Goal: Obtain resource: Obtain resource

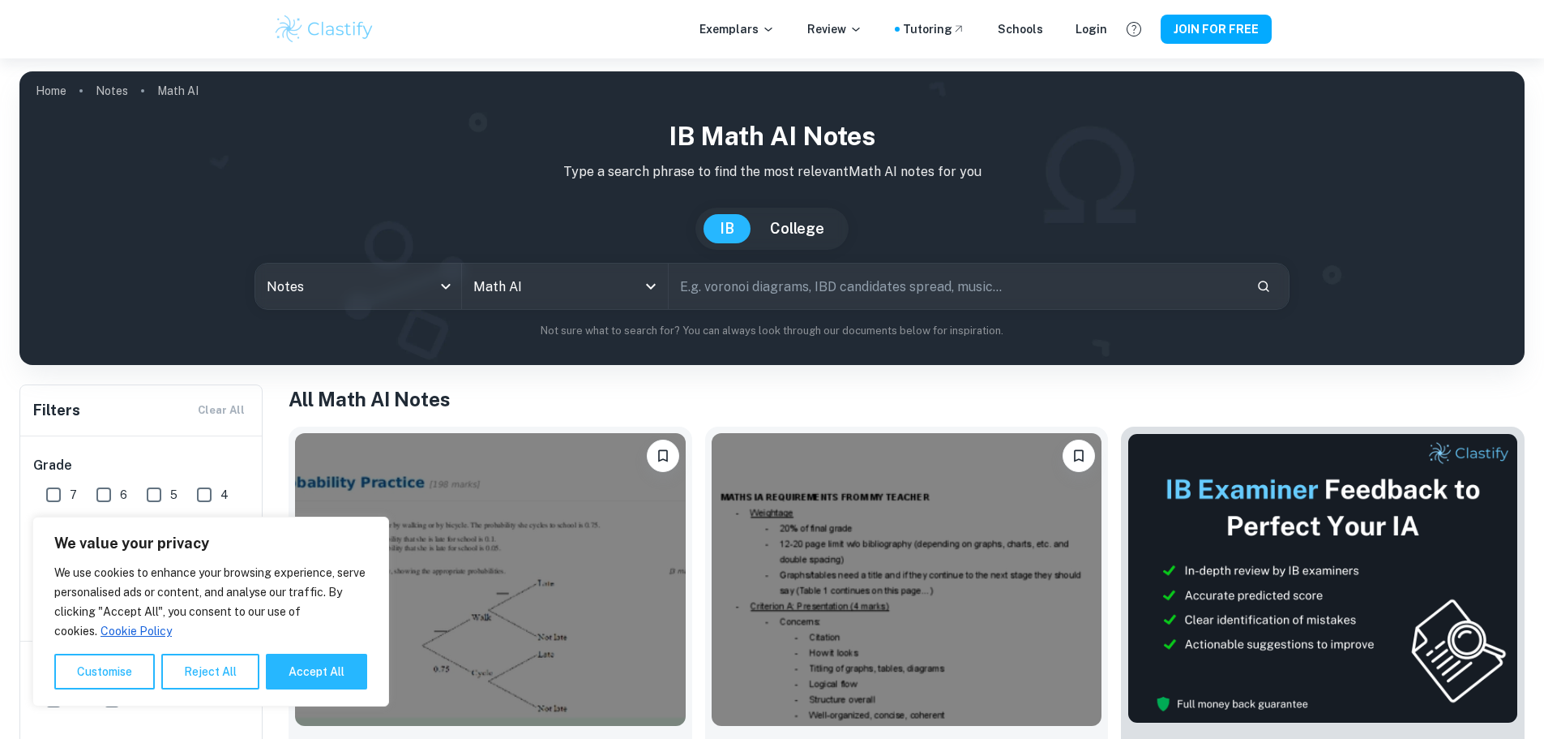
click at [768, 385] on h1 "All Math AI Notes" at bounding box center [907, 398] width 1236 height 29
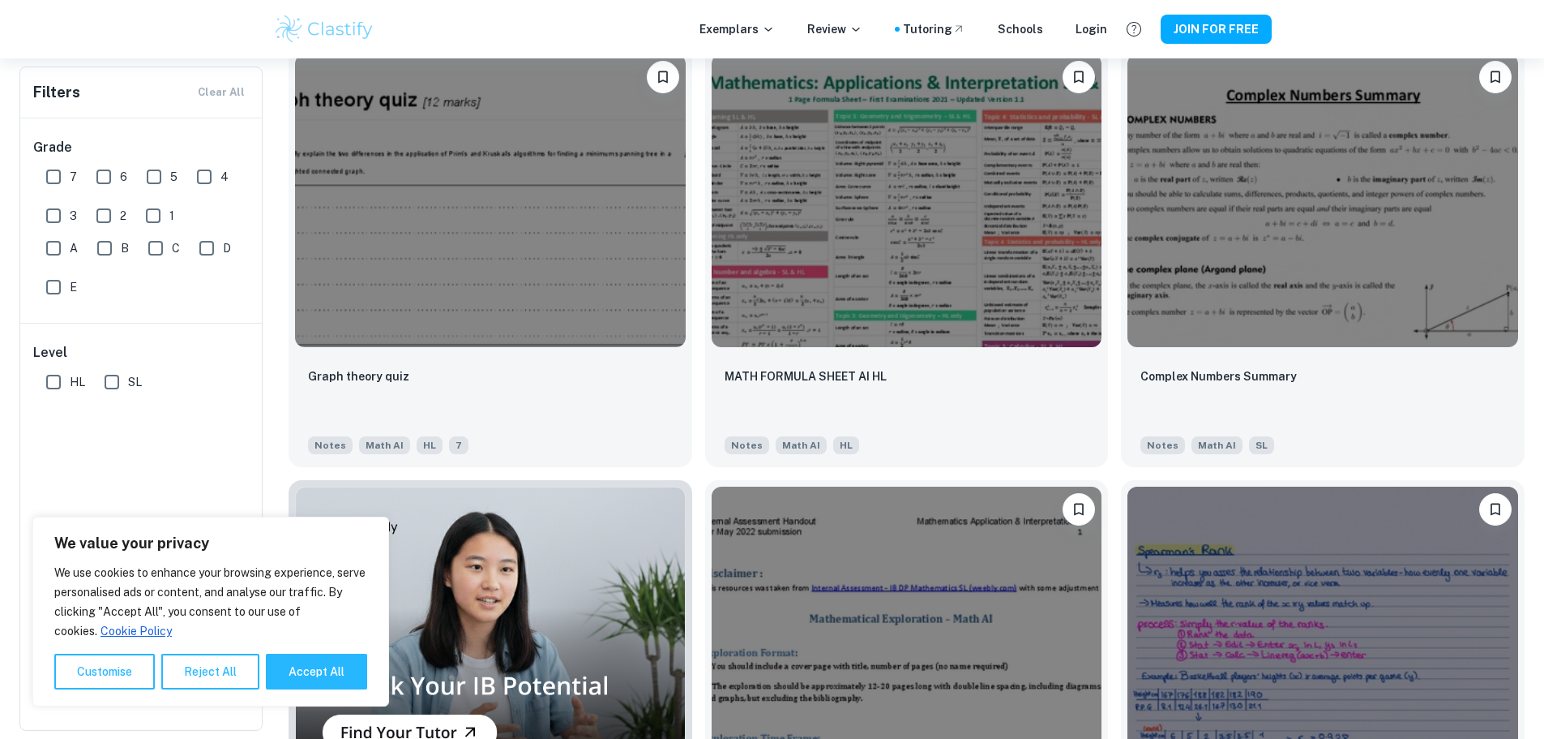
scroll to position [1092, 0]
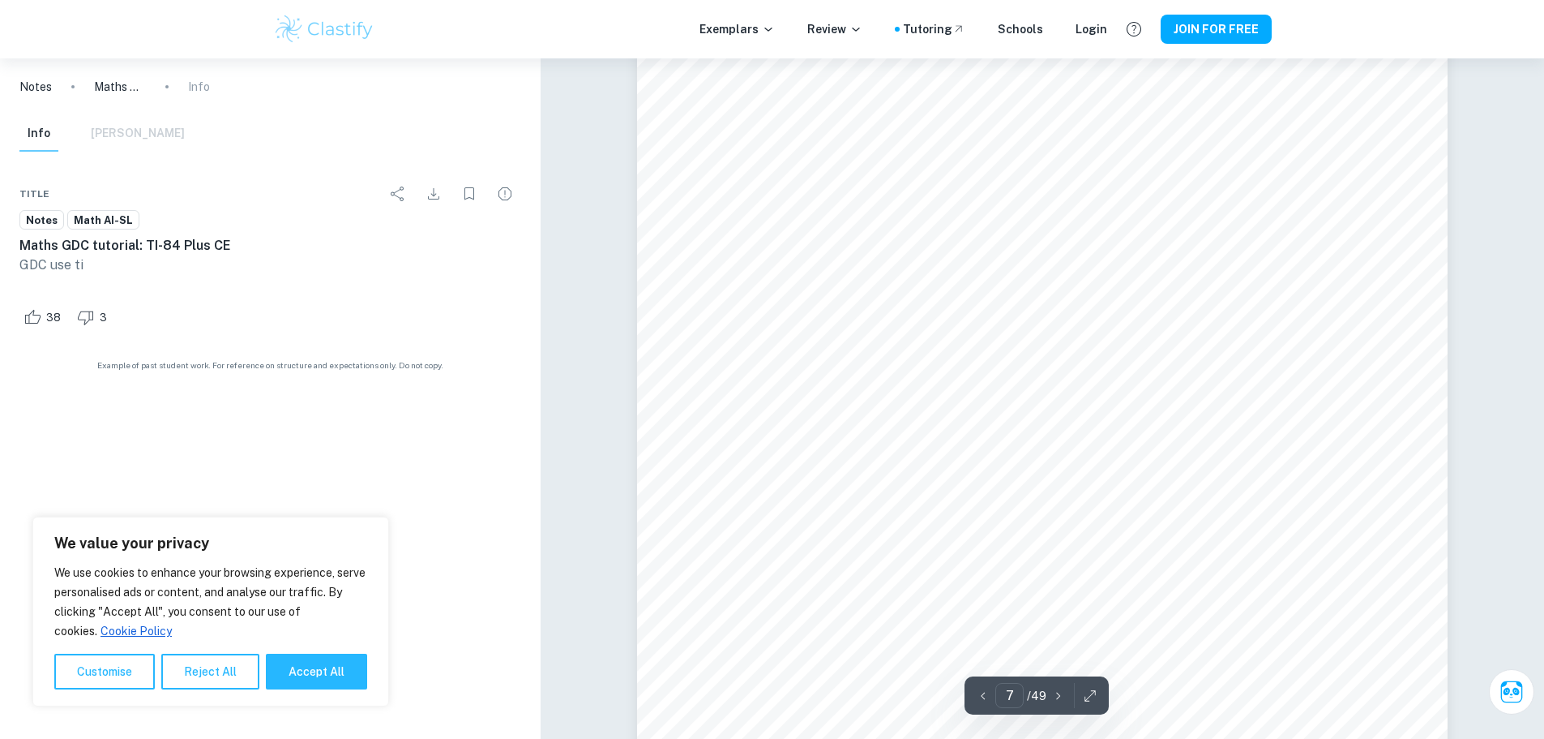
scroll to position [6891, 0]
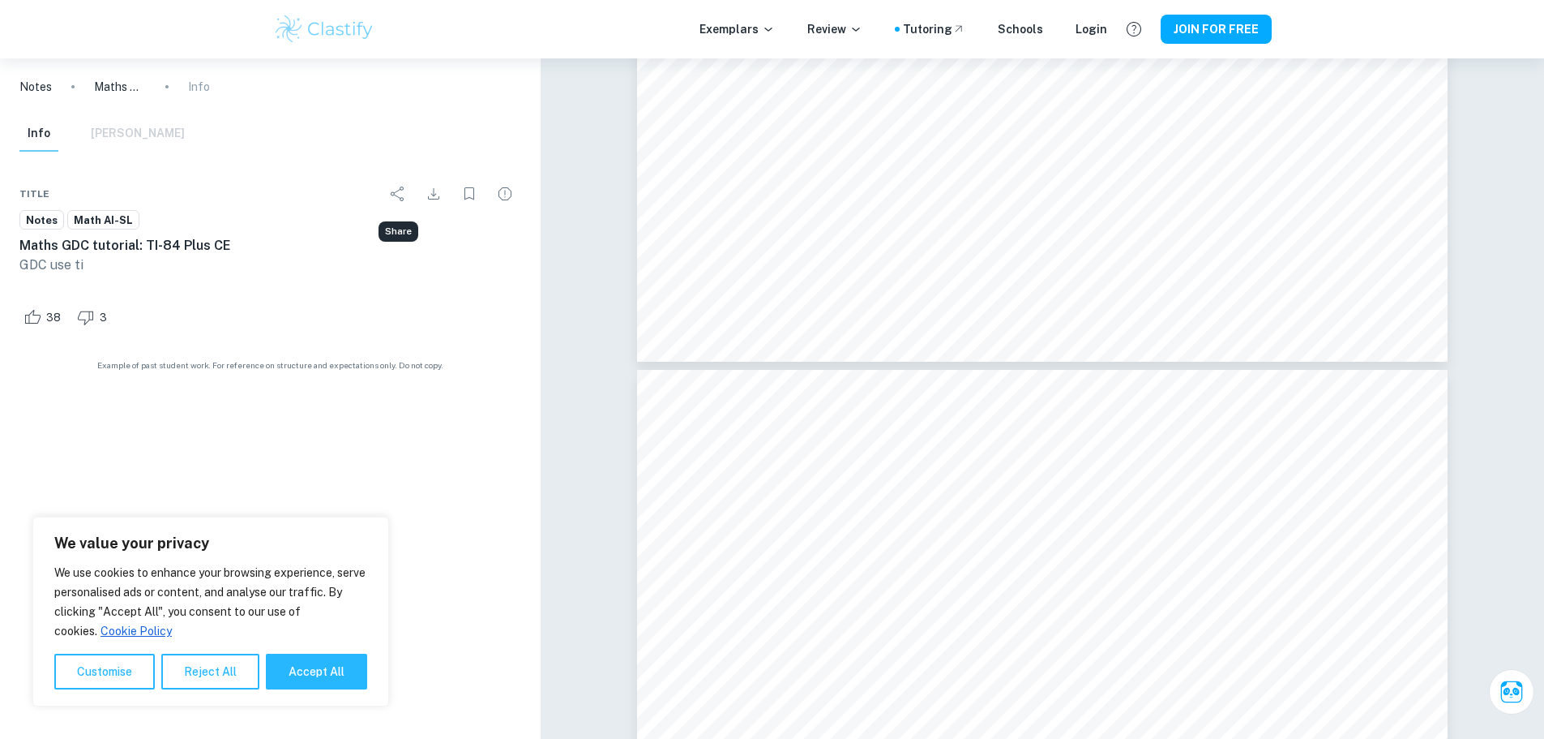
click at [400, 192] on icon "Share" at bounding box center [397, 193] width 19 height 19
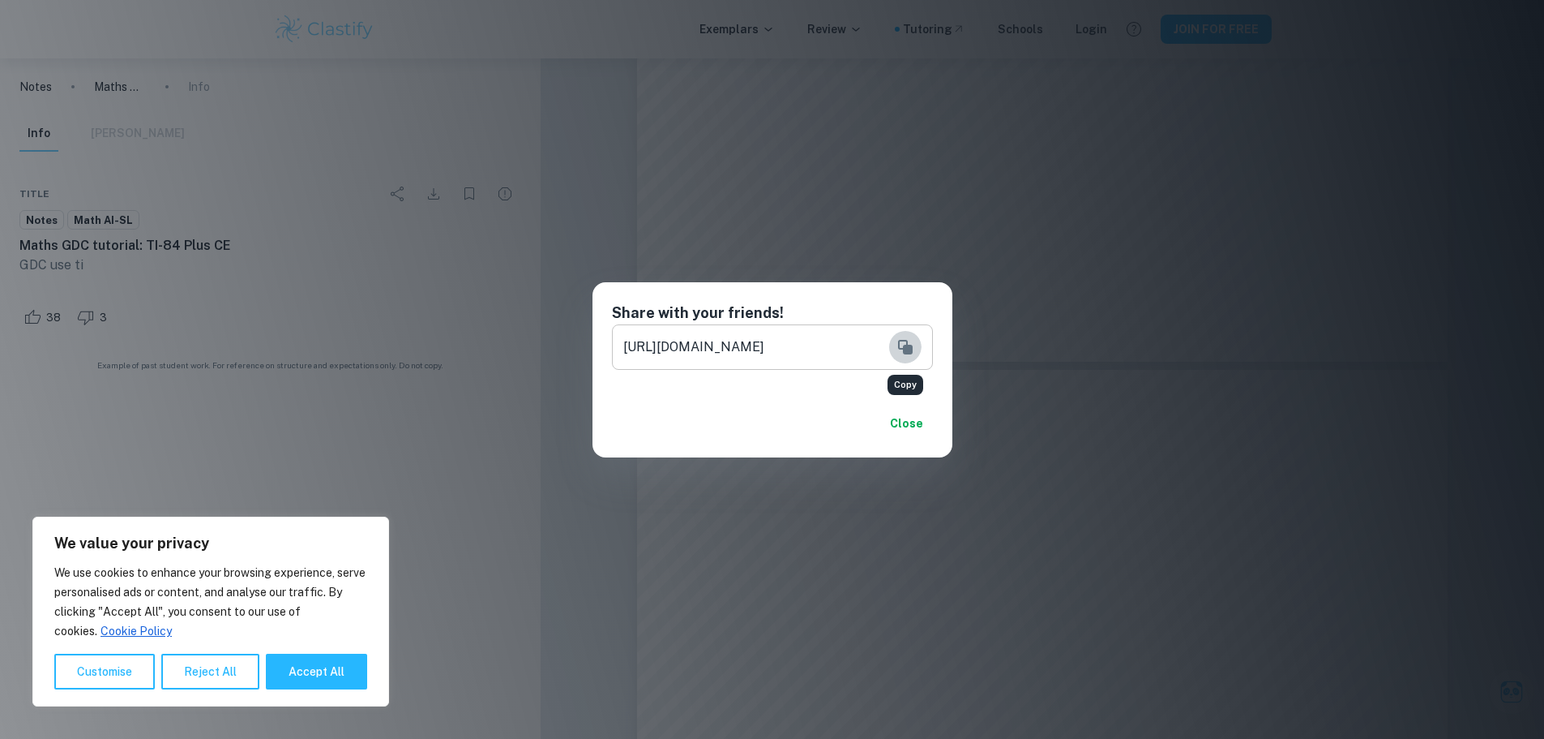
click at [905, 344] on icon "Copy" at bounding box center [905, 346] width 19 height 19
click at [918, 416] on button "Close" at bounding box center [907, 423] width 52 height 29
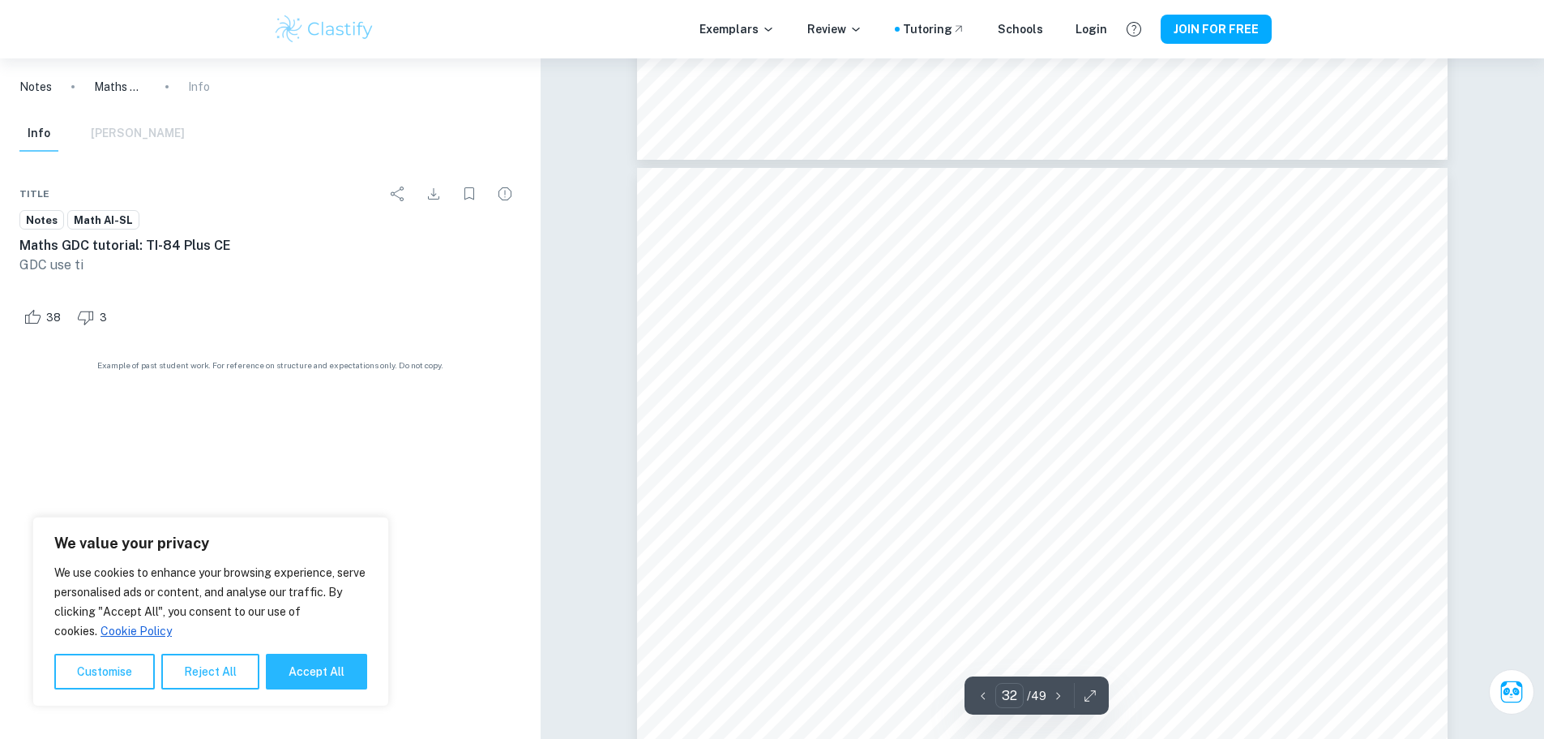
scroll to position [36884, 0]
type input "34"
